Goal: Task Accomplishment & Management: Manage account settings

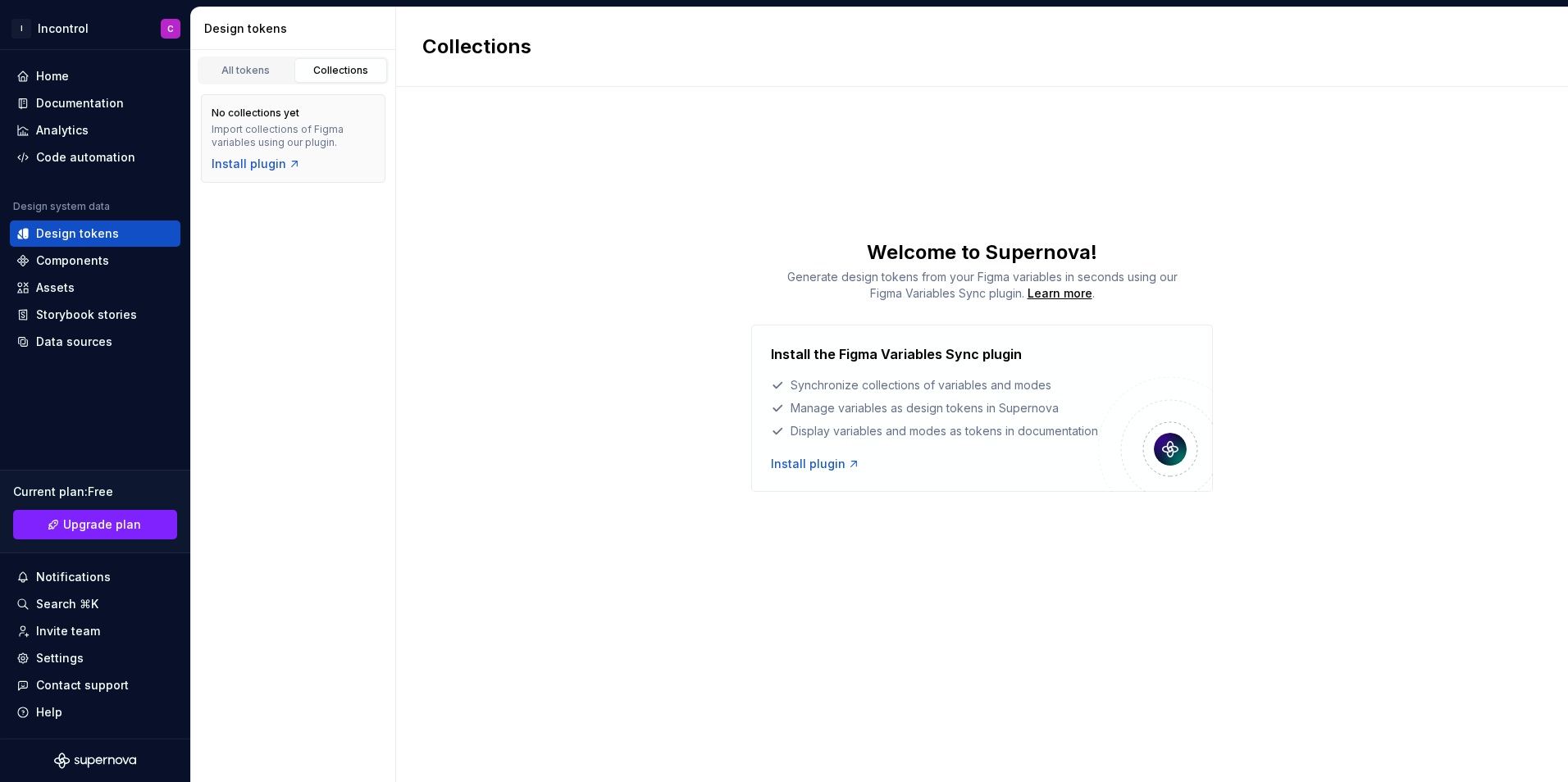
click at [452, 581] on div "Collections Welcome to Supernova! Generate design tokens from your Figma variab…" at bounding box center [982, 395] width 1172 height 775
click at [90, 73] on div "Home" at bounding box center [95, 76] width 157 height 17
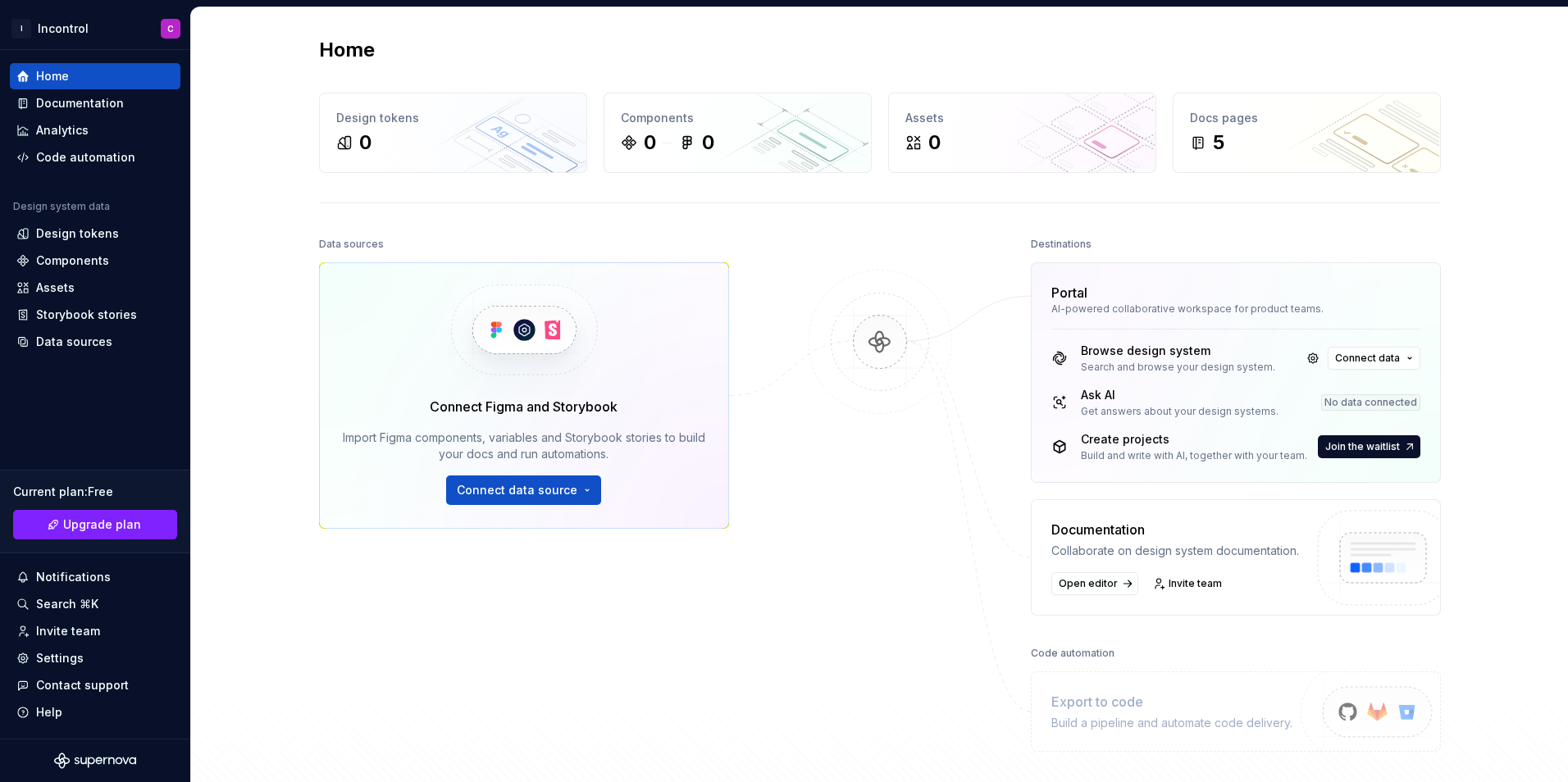
click at [907, 467] on div at bounding box center [879, 492] width 164 height 519
click at [269, 490] on div "Home Design tokens 0 Components 0 0 Assets 0 Docs pages 5 Data sources Connect …" at bounding box center [879, 428] width 1377 height 841
click at [468, 652] on div "Data sources Connect Figma and Storybook Import Figma components, variables and…" at bounding box center [524, 467] width 410 height 469
click at [798, 458] on div at bounding box center [879, 492] width 164 height 519
click at [89, 235] on div "Design tokens" at bounding box center [78, 234] width 82 height 17
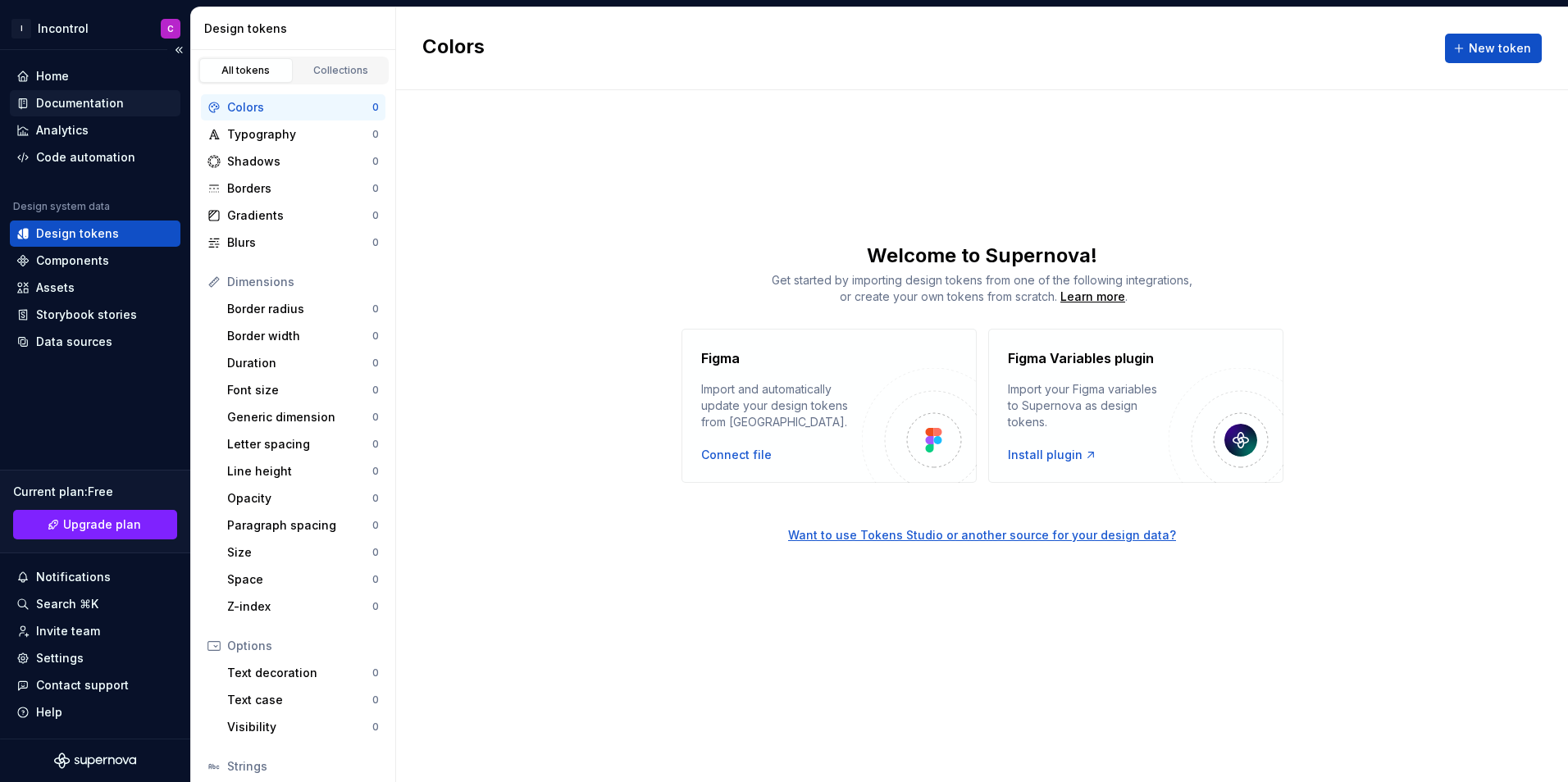
click at [87, 100] on div "Documentation" at bounding box center [79, 103] width 87 height 17
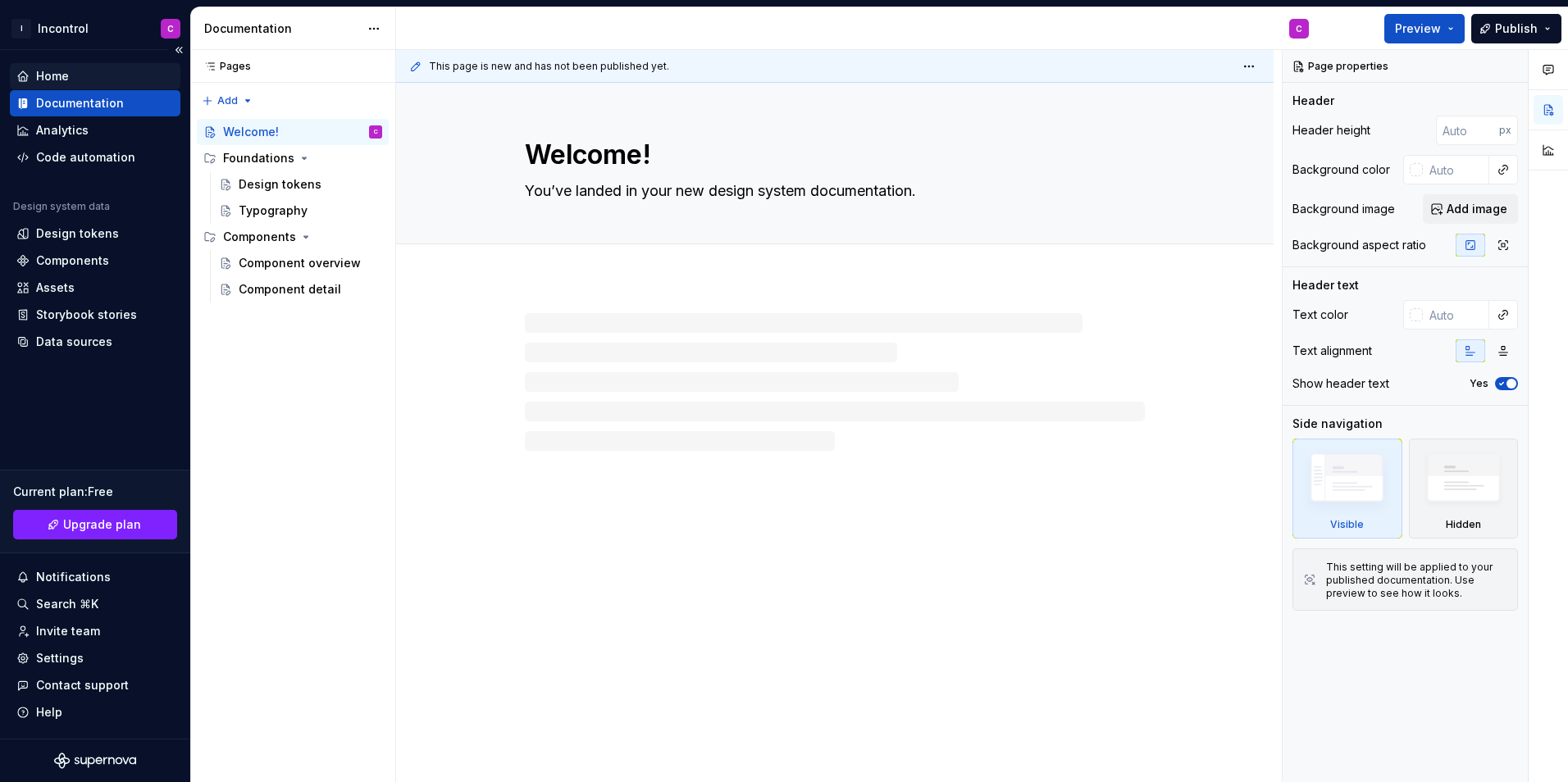
type textarea "*"
click at [86, 72] on div "Home" at bounding box center [95, 76] width 157 height 17
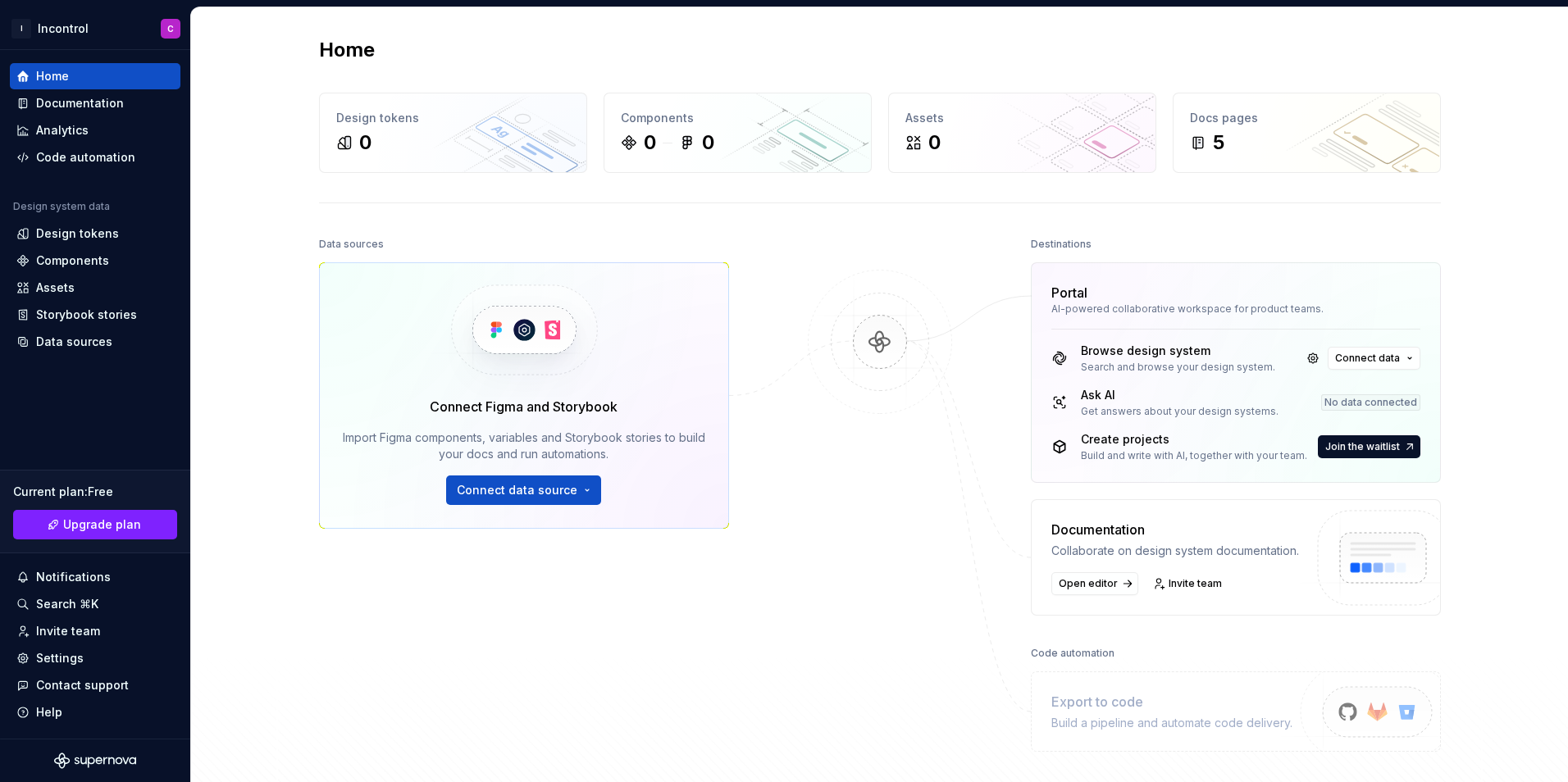
drag, startPoint x: 685, startPoint y: 348, endPoint x: 673, endPoint y: 364, distance: 20.0
click at [685, 348] on div "Connect Figma and Storybook Import Figma components, variables and Storybook st…" at bounding box center [524, 395] width 410 height 267
click at [616, 429] on div "Connect Figma and Storybook Import Figma components, variables and Storybook st…" at bounding box center [523, 451] width 362 height 108
click at [517, 497] on span "Connect data source" at bounding box center [517, 490] width 121 height 17
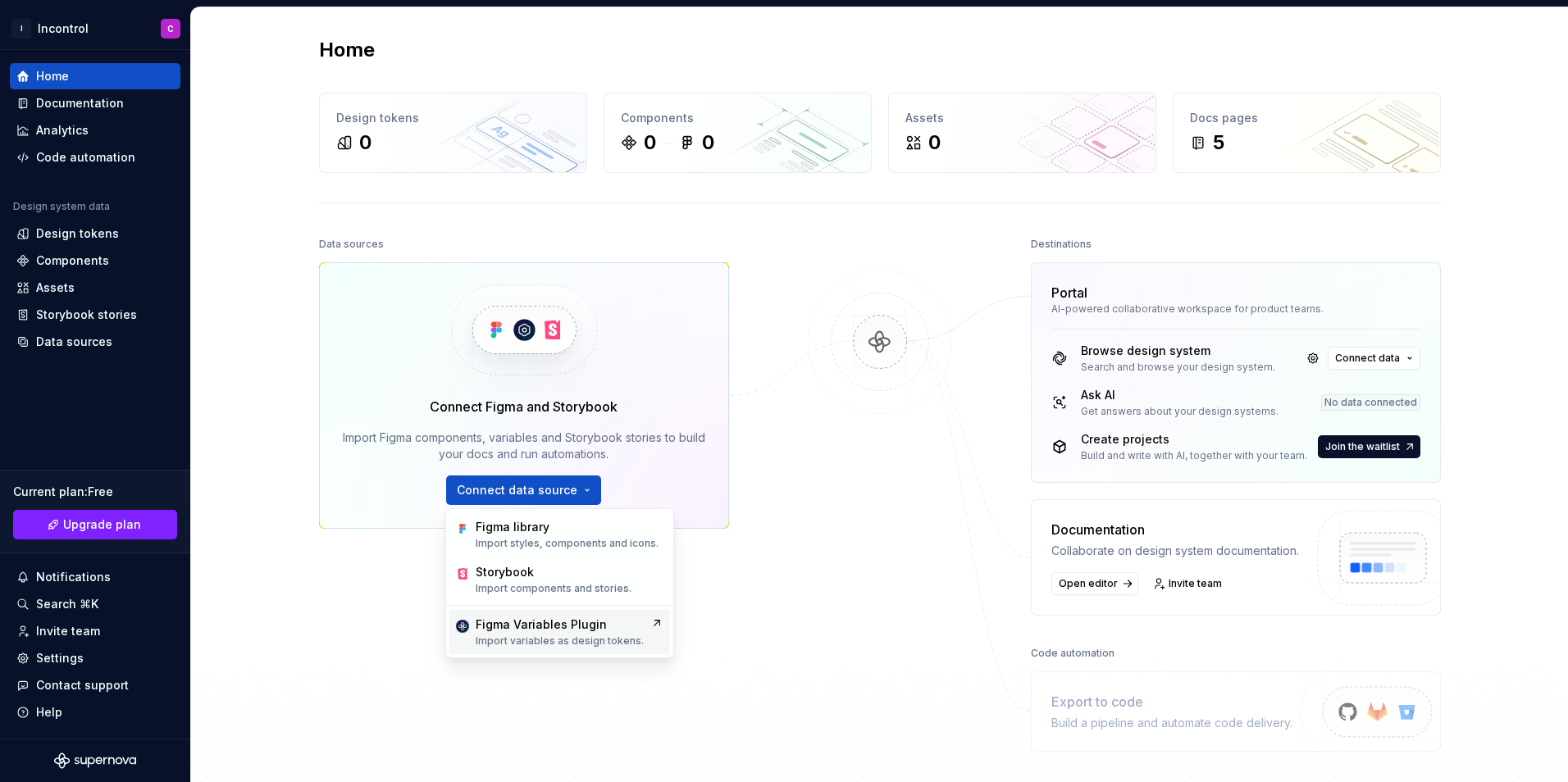
click at [823, 585] on div at bounding box center [879, 492] width 164 height 519
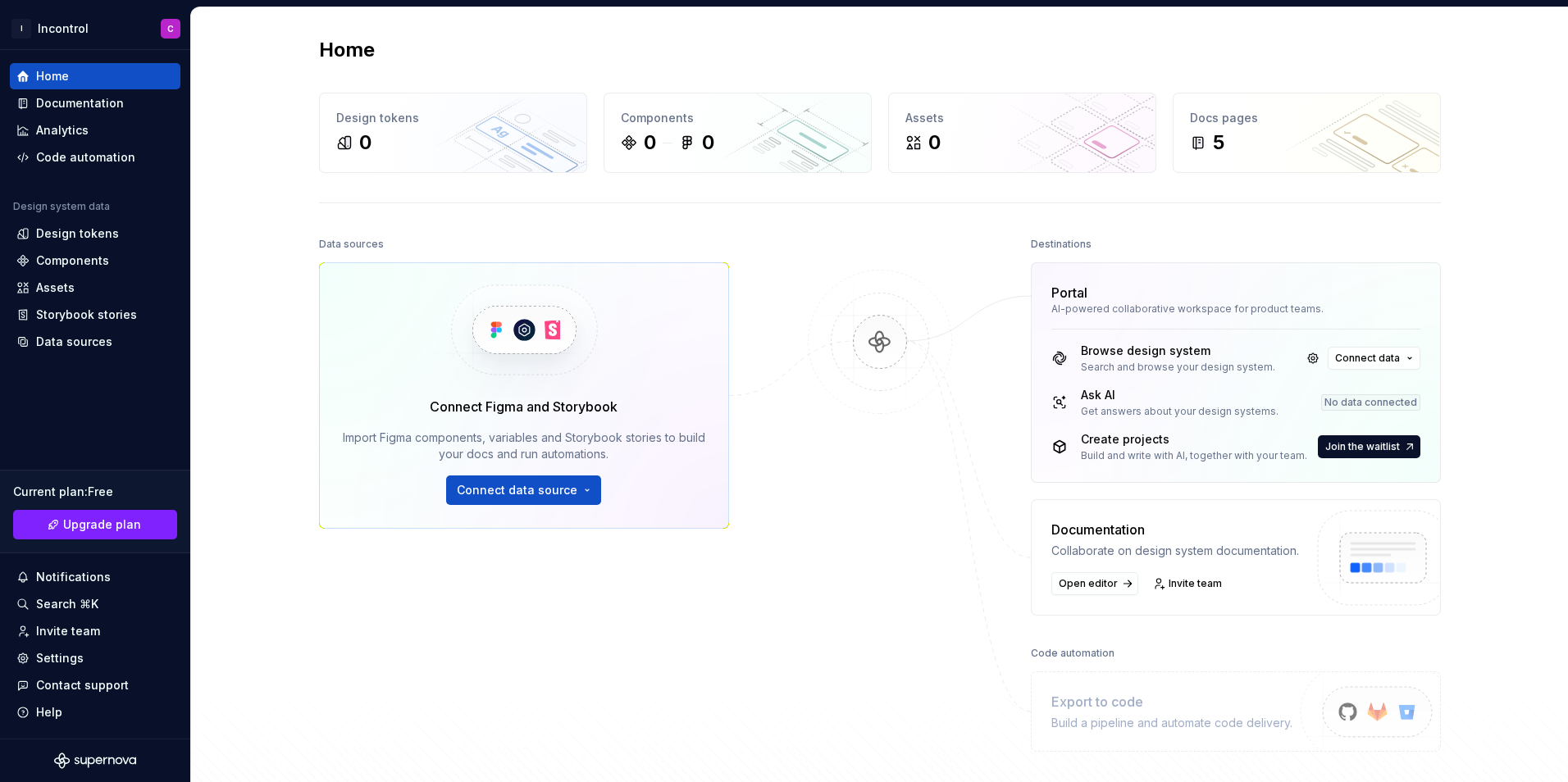
click at [862, 364] on img at bounding box center [880, 358] width 159 height 178
click at [862, 362] on img at bounding box center [880, 358] width 159 height 178
click at [864, 357] on img at bounding box center [880, 358] width 159 height 178
click at [864, 353] on img at bounding box center [880, 358] width 159 height 178
click at [864, 352] on img at bounding box center [880, 358] width 159 height 178
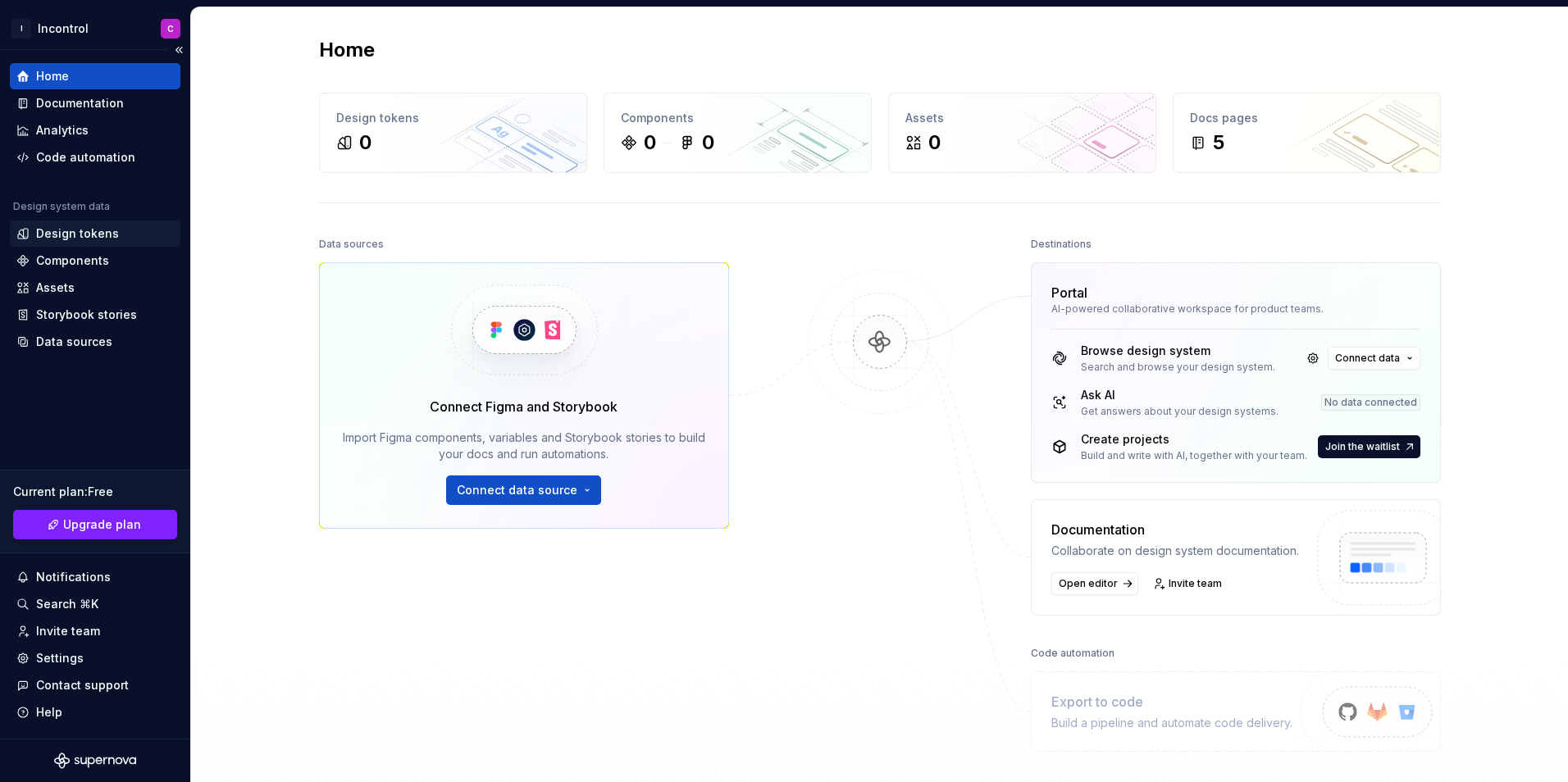
click at [97, 236] on div "Design tokens" at bounding box center [78, 234] width 82 height 17
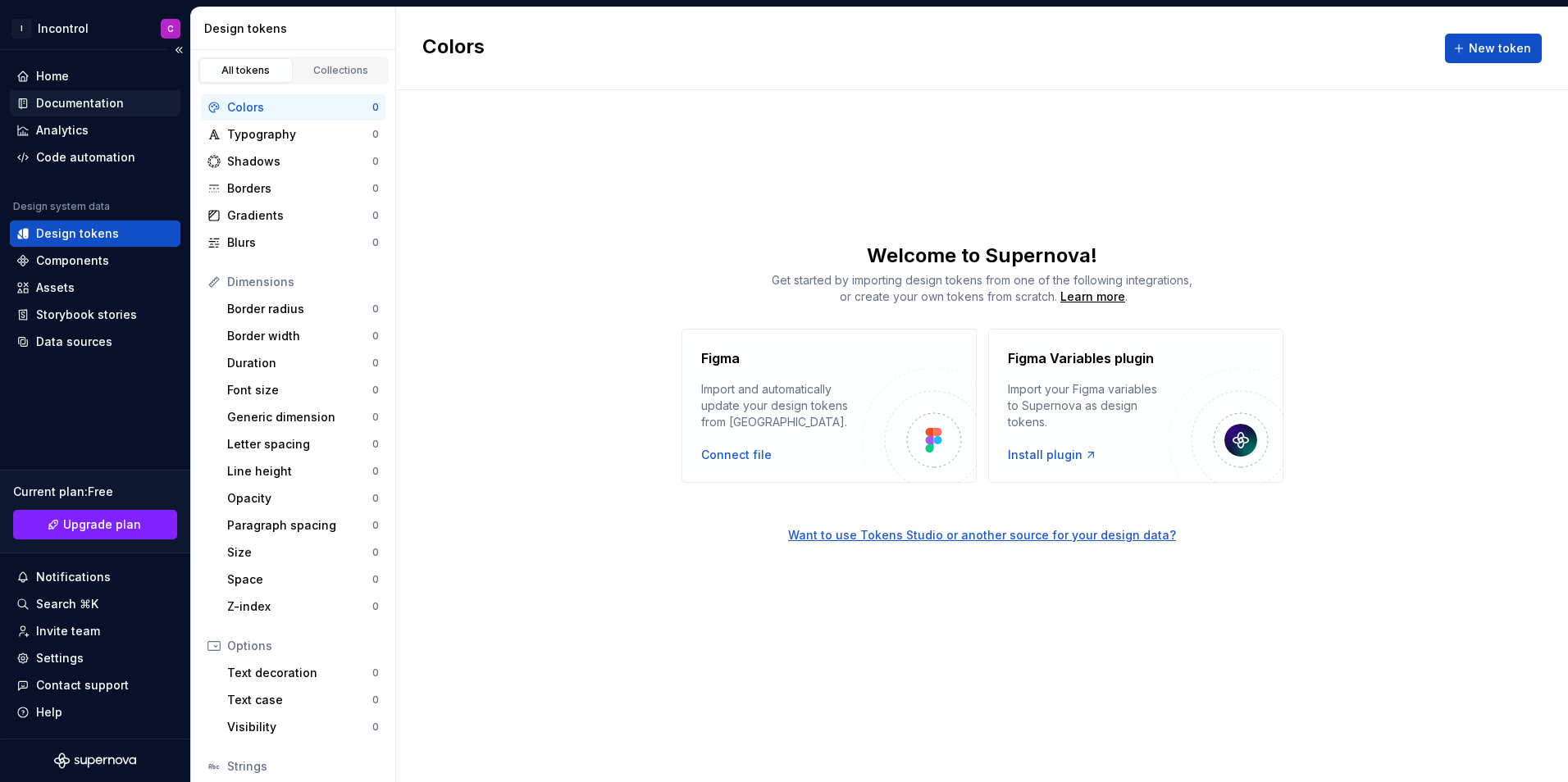
click at [79, 94] on div "Documentation" at bounding box center [95, 103] width 171 height 26
click at [67, 80] on div "Home" at bounding box center [52, 76] width 32 height 17
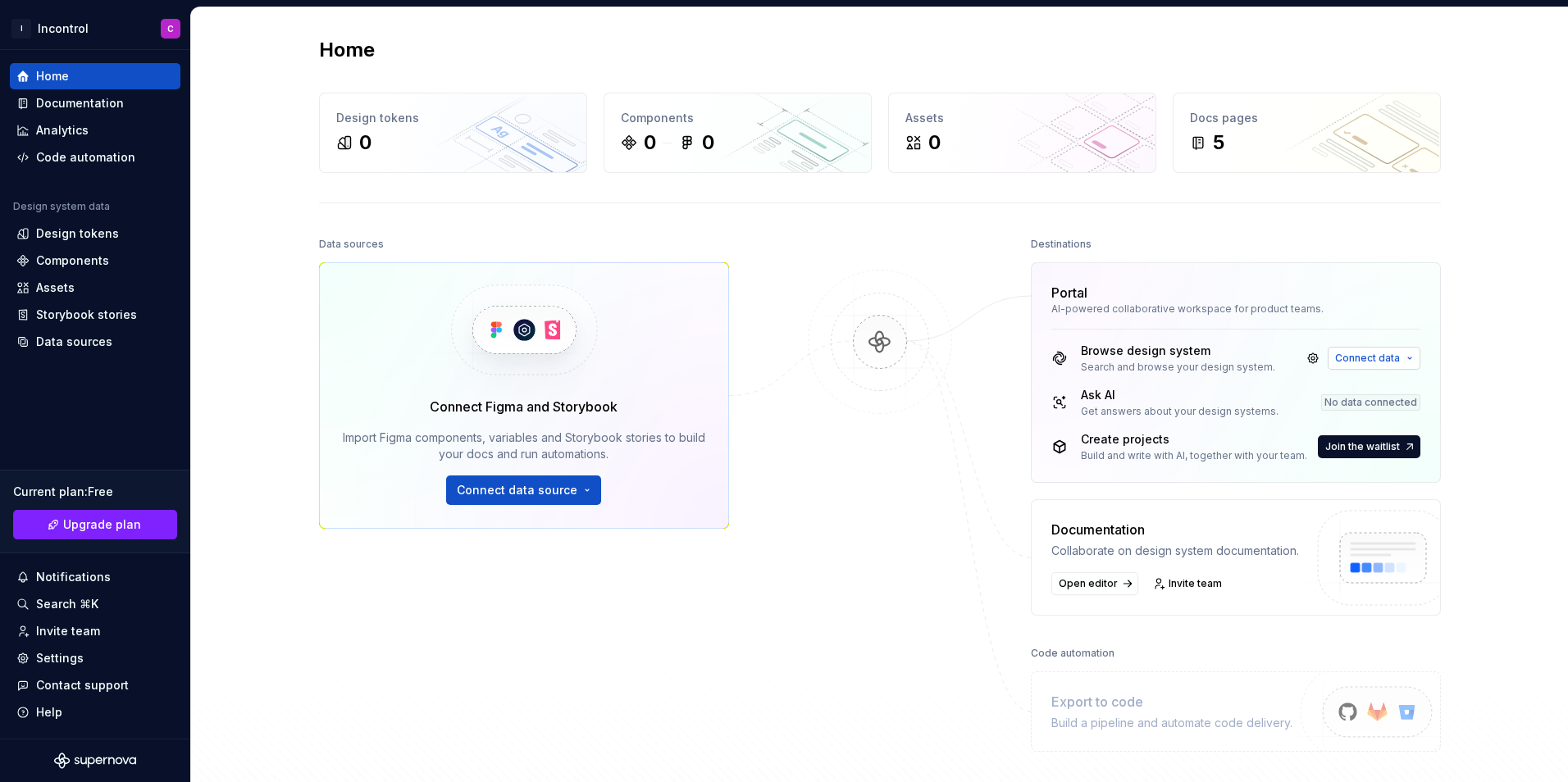
click at [1370, 354] on span "Connect data" at bounding box center [1368, 358] width 65 height 13
click at [1302, 353] on link at bounding box center [1313, 358] width 23 height 23
click at [1303, 355] on link at bounding box center [1313, 358] width 23 height 23
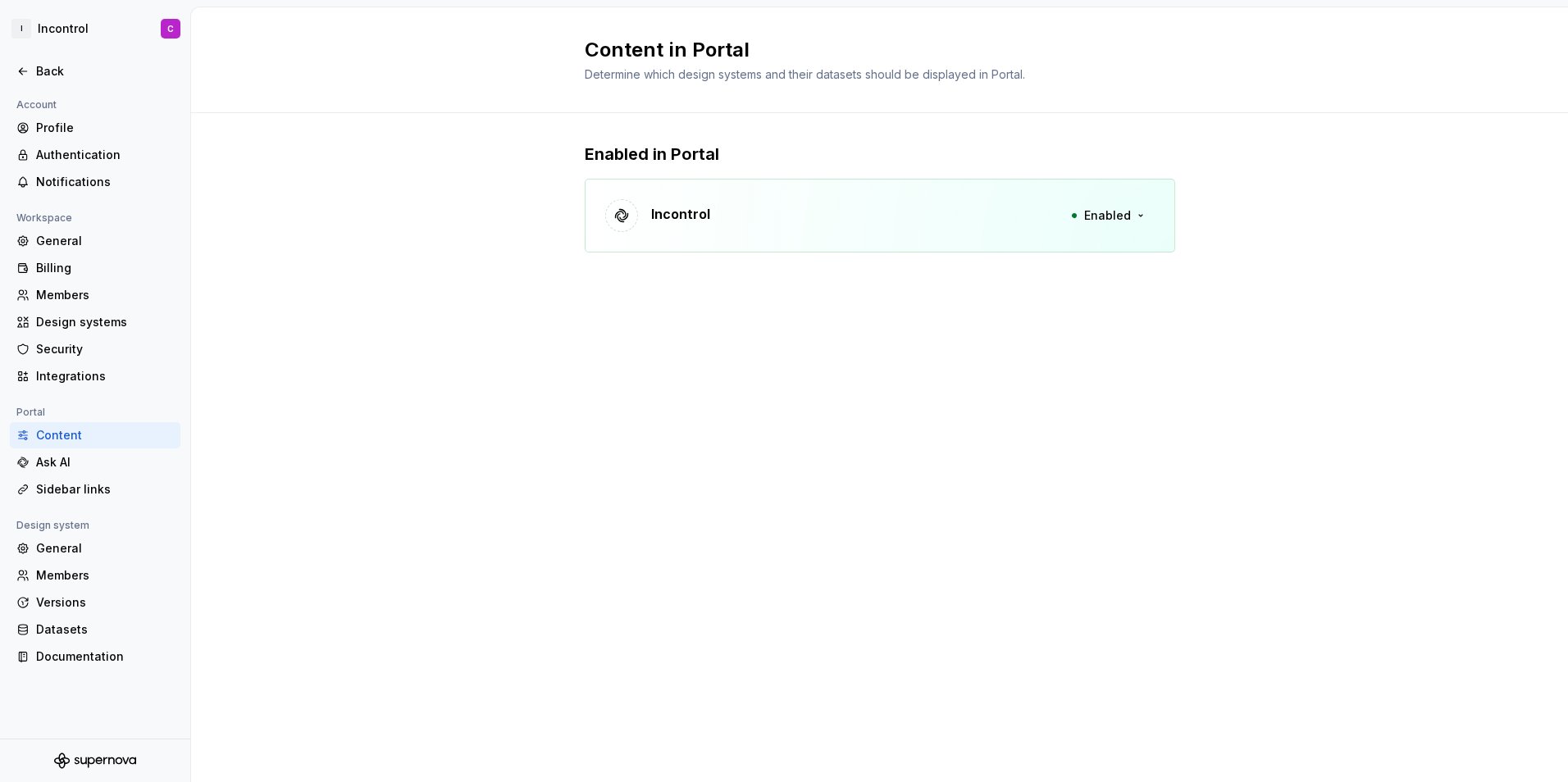
click at [852, 187] on div "Incontrol Enabled" at bounding box center [880, 215] width 591 height 74
click at [627, 220] on icon at bounding box center [621, 215] width 17 height 17
click at [1096, 221] on span "Enabled" at bounding box center [1108, 215] width 47 height 17
click at [890, 229] on div "Incontrol Enabled" at bounding box center [880, 215] width 591 height 74
click at [619, 214] on icon at bounding box center [621, 216] width 13 height 13
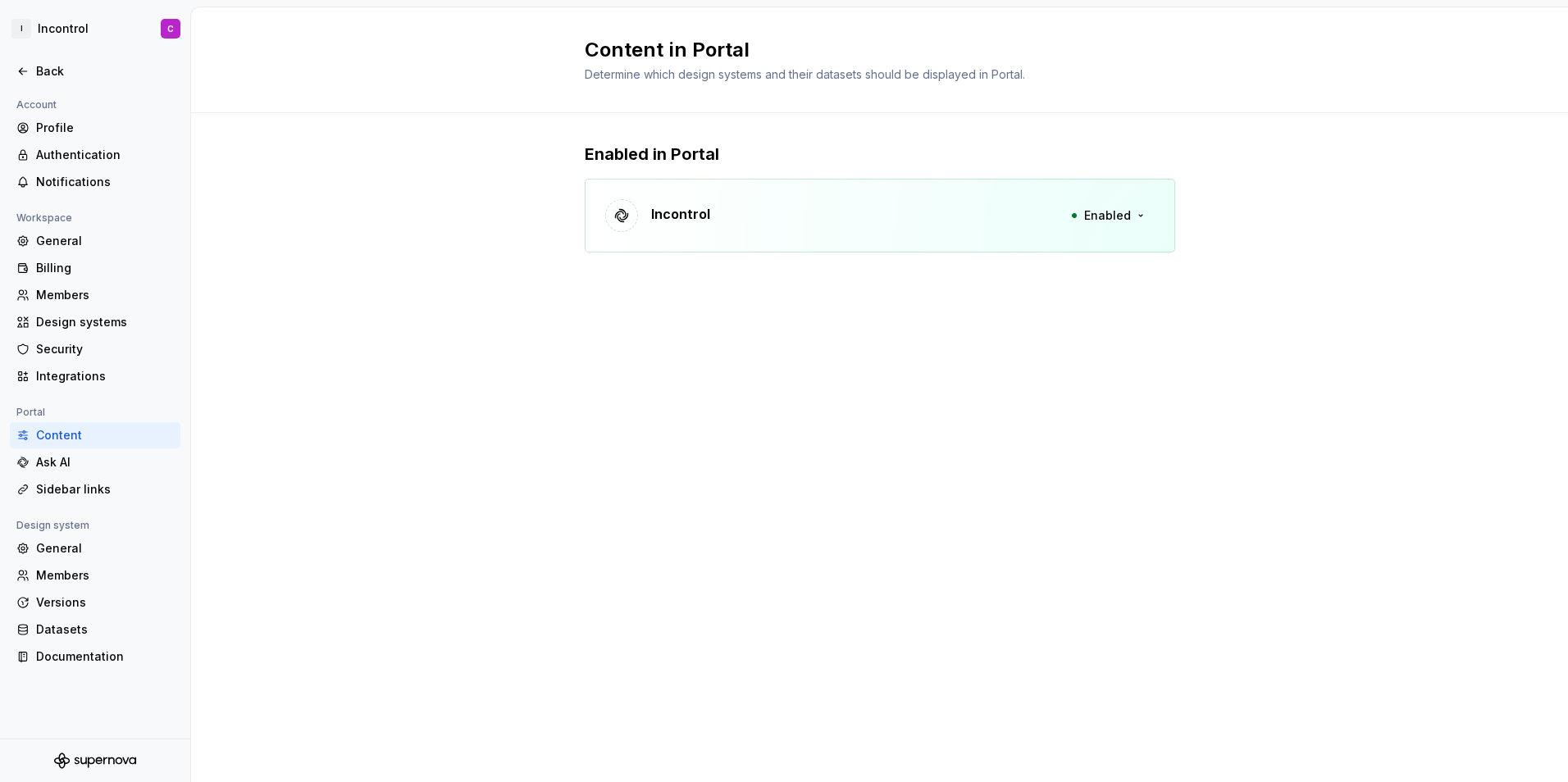
click at [696, 218] on p "Incontrol" at bounding box center [681, 214] width 59 height 20
click at [697, 218] on p "Incontrol" at bounding box center [681, 214] width 59 height 20
drag, startPoint x: 697, startPoint y: 218, endPoint x: 637, endPoint y: 215, distance: 60.1
click at [637, 215] on div at bounding box center [621, 215] width 32 height 32
click at [627, 215] on icon at bounding box center [621, 216] width 13 height 13
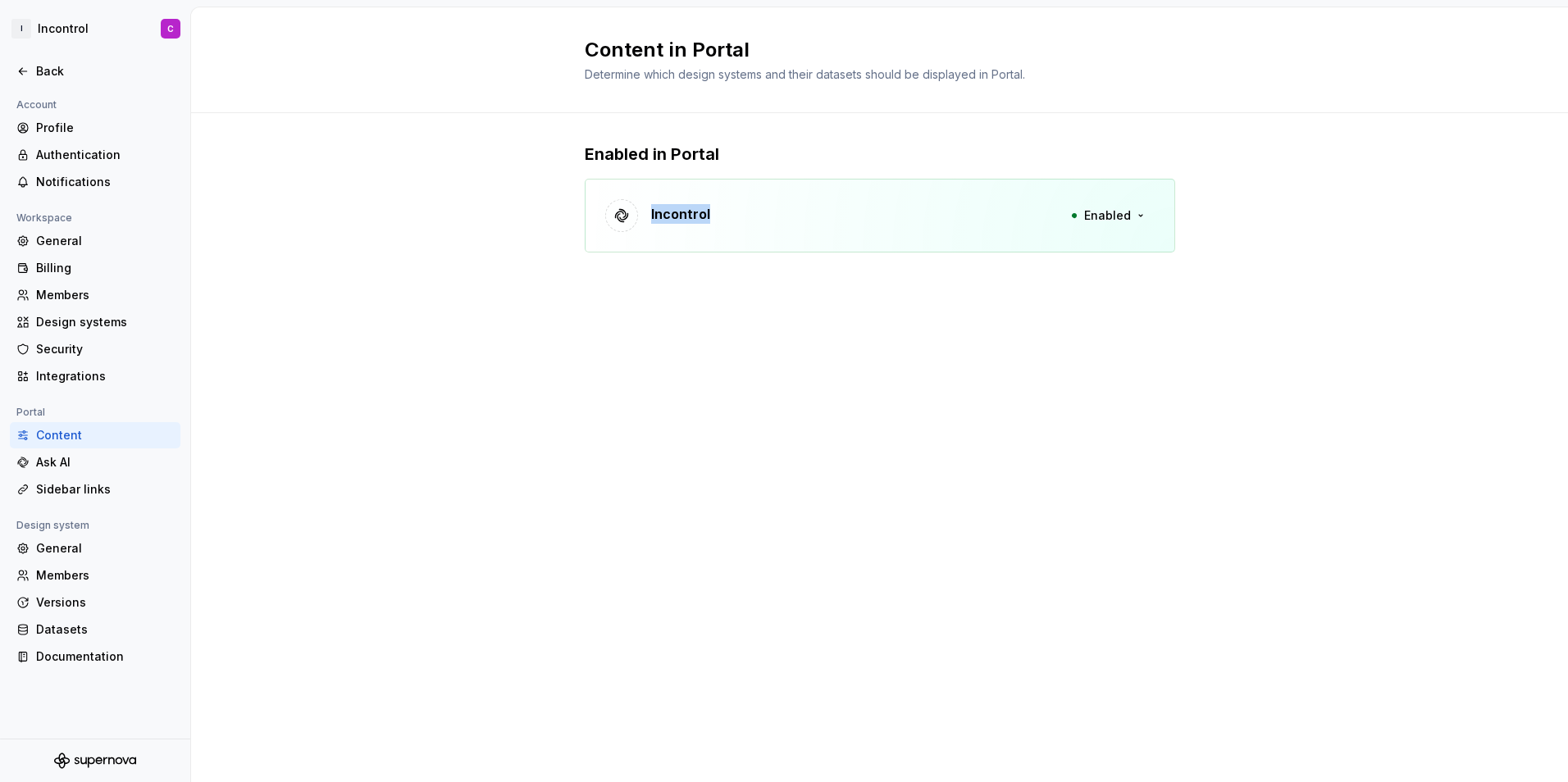
click at [627, 215] on icon at bounding box center [621, 216] width 13 height 13
click at [55, 32] on html "I Incontrol C Back Account Profile Authentication Notifications Workspace Gener…" at bounding box center [784, 391] width 1568 height 782
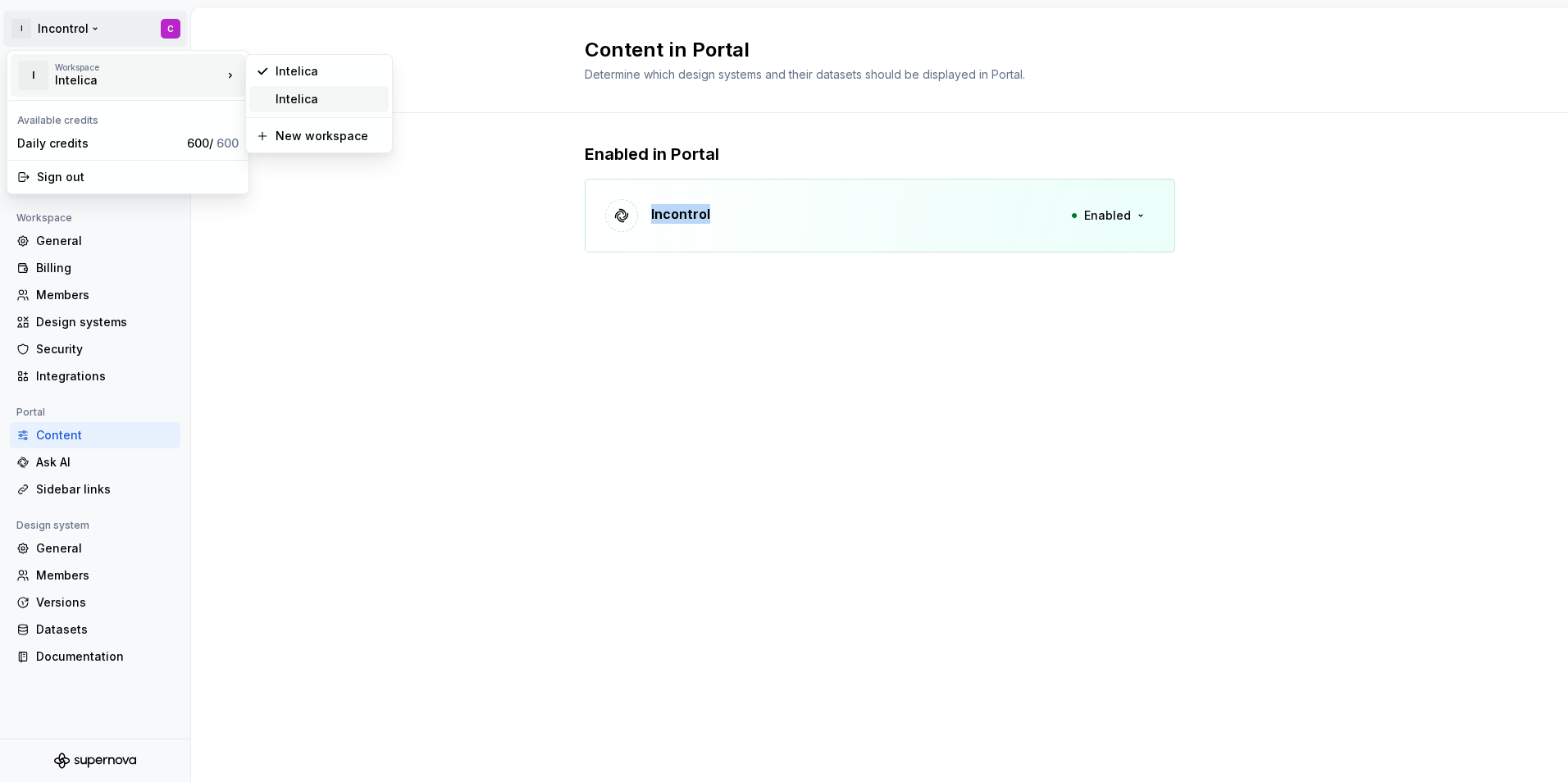
click at [300, 86] on div "Intelica" at bounding box center [319, 99] width 139 height 26
